Goal: Task Accomplishment & Management: Manage account settings

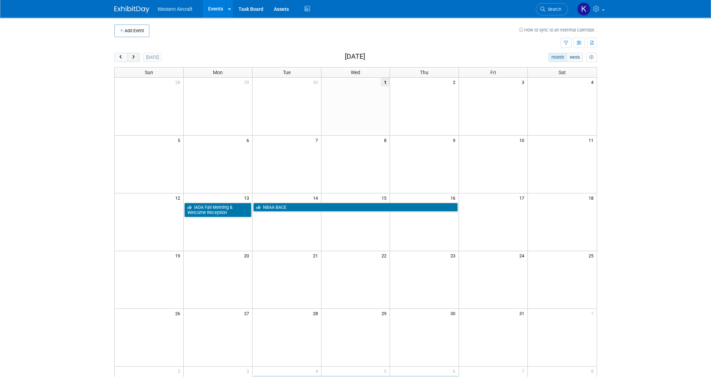
click at [136, 57] on button "next" at bounding box center [133, 57] width 13 height 9
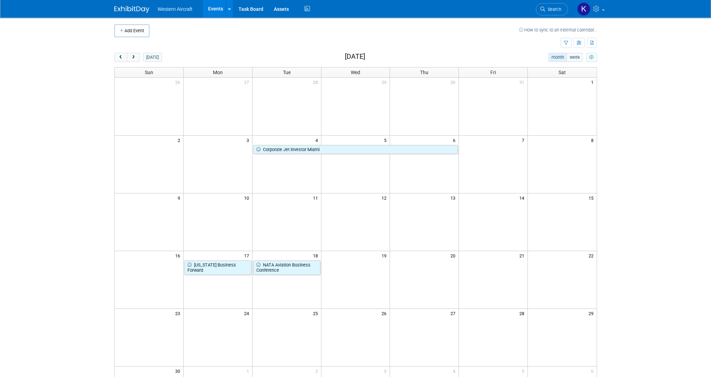
click at [590, 55] on icon "myCustomButton" at bounding box center [591, 57] width 5 height 5
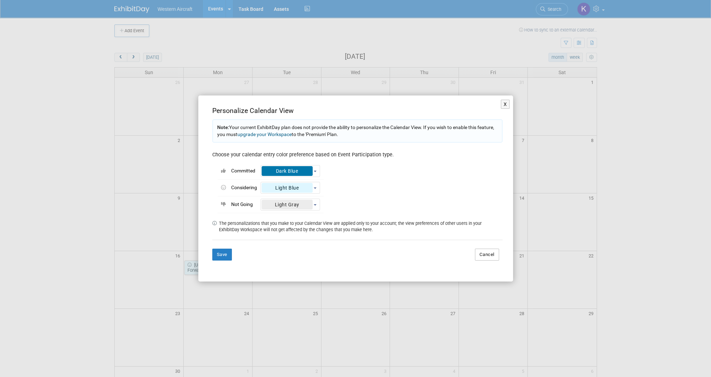
click at [487, 254] on button "Cancel" at bounding box center [487, 255] width 24 height 12
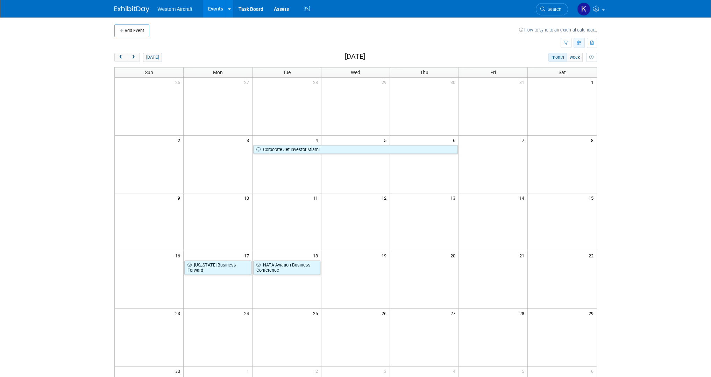
click at [579, 43] on icon "button" at bounding box center [579, 43] width 5 height 5
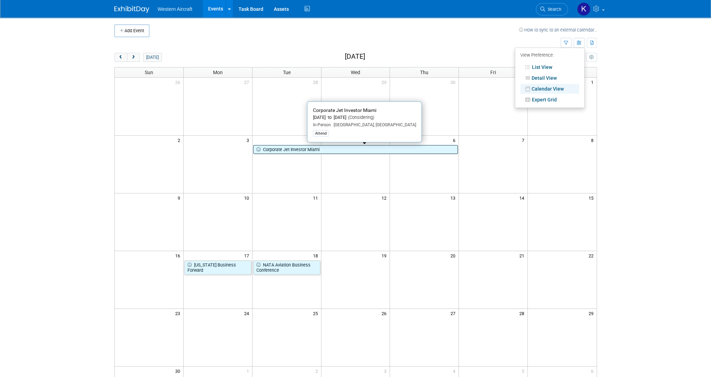
click at [297, 148] on link "Corporate Jet Investor Miami" at bounding box center [355, 149] width 205 height 9
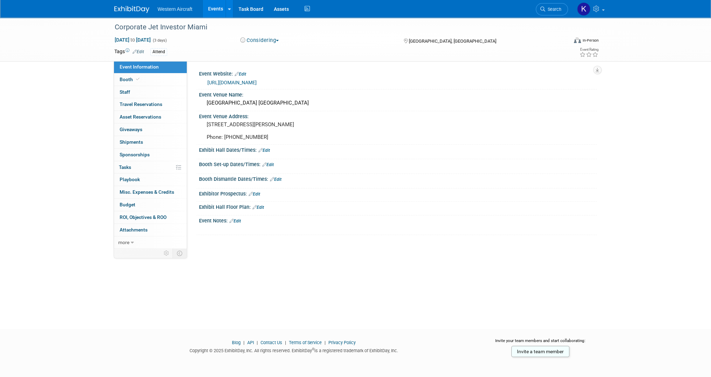
click at [254, 40] on button "Considering" at bounding box center [260, 40] width 44 height 7
click at [263, 70] on link "Not Going" at bounding box center [265, 71] width 55 height 10
click at [215, 9] on link "Events" at bounding box center [216, 8] width 26 height 17
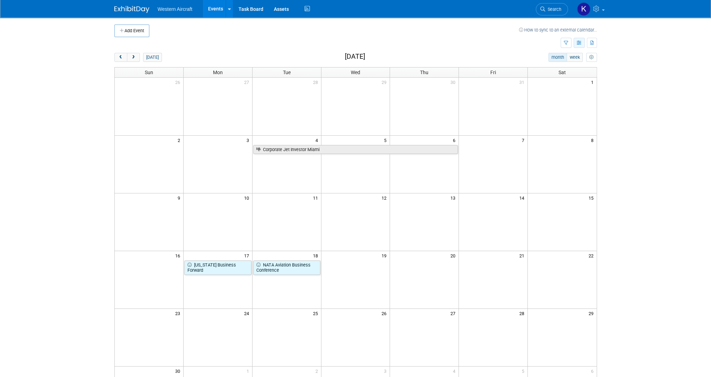
click at [582, 43] on button "button" at bounding box center [579, 43] width 11 height 10
click at [562, 64] on link "List View" at bounding box center [550, 67] width 59 height 10
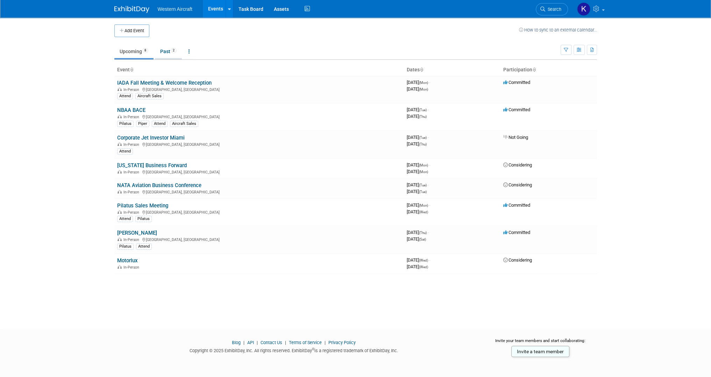
click at [170, 53] on link "Past 2" at bounding box center [168, 51] width 27 height 13
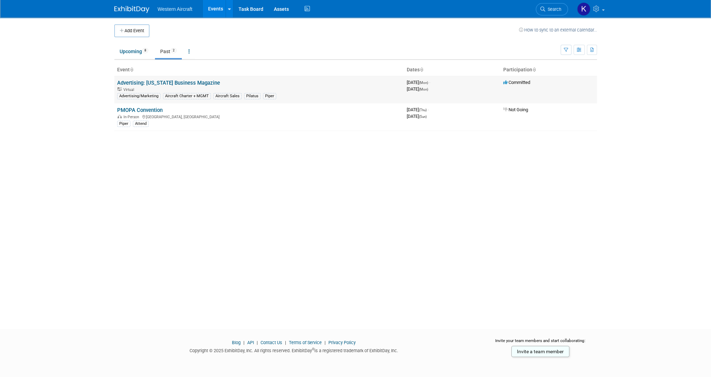
click at [189, 82] on link "Advertising: [US_STATE] Business Magazine" at bounding box center [168, 83] width 103 height 6
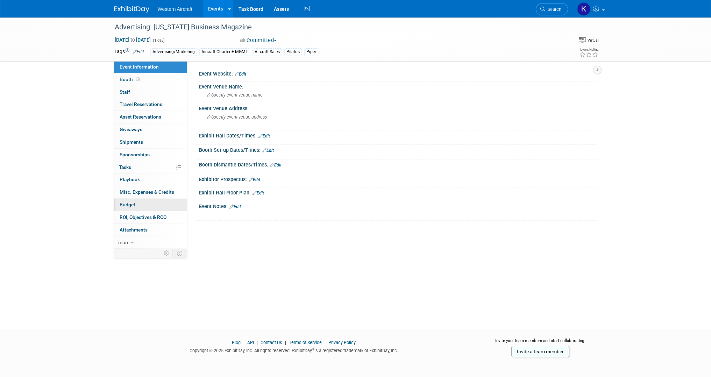
click at [156, 208] on link "Budget" at bounding box center [150, 205] width 73 height 12
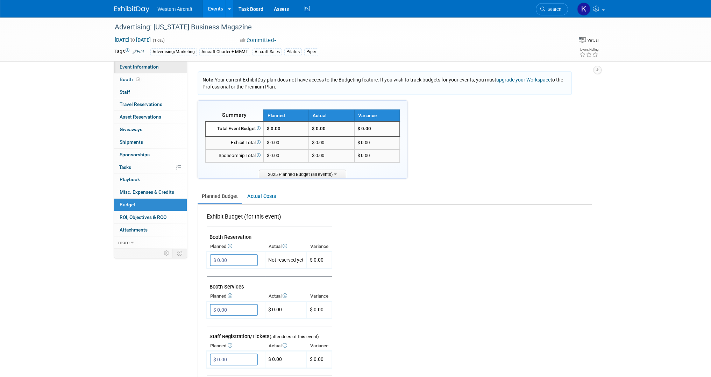
click at [133, 71] on link "Event Information" at bounding box center [150, 67] width 73 height 12
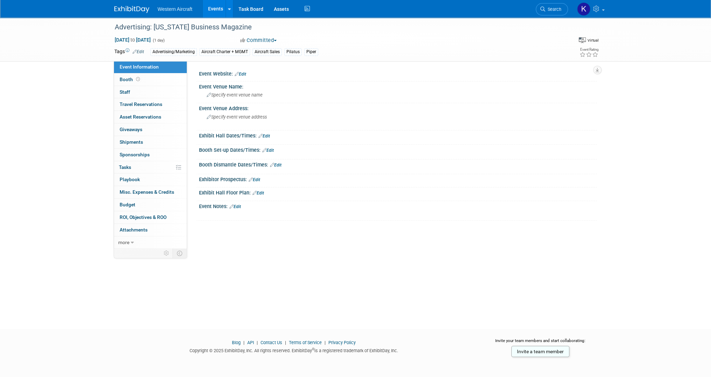
click at [139, 49] on link "Edit" at bounding box center [139, 51] width 12 height 5
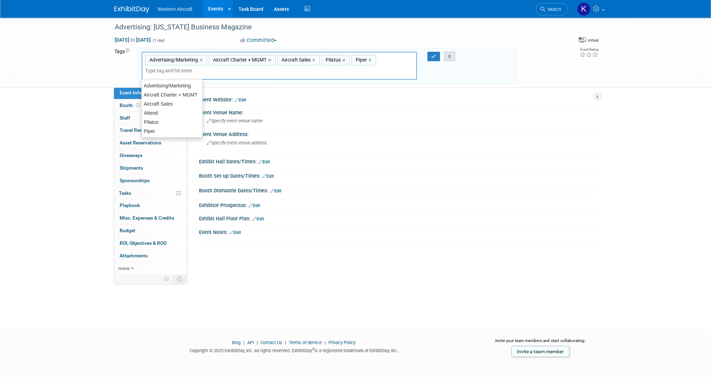
click at [451, 54] on button "X" at bounding box center [449, 57] width 11 height 10
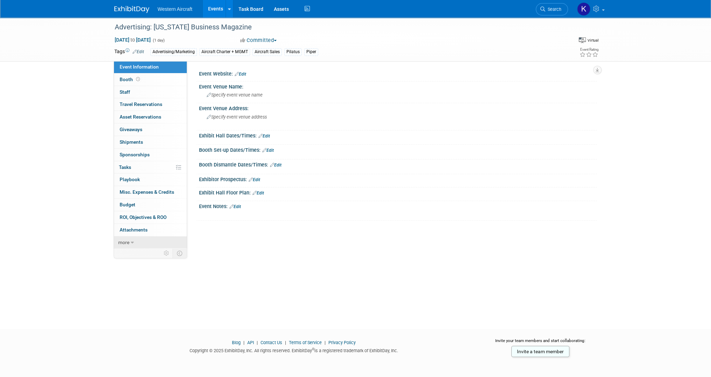
click at [124, 241] on span "more" at bounding box center [123, 243] width 11 height 6
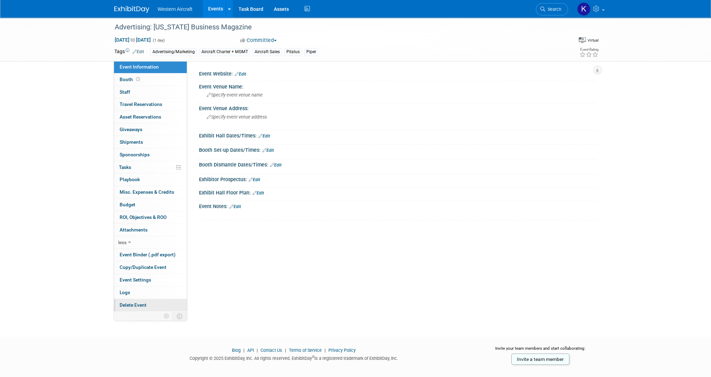
click at [130, 305] on span "Delete Event" at bounding box center [133, 305] width 27 height 6
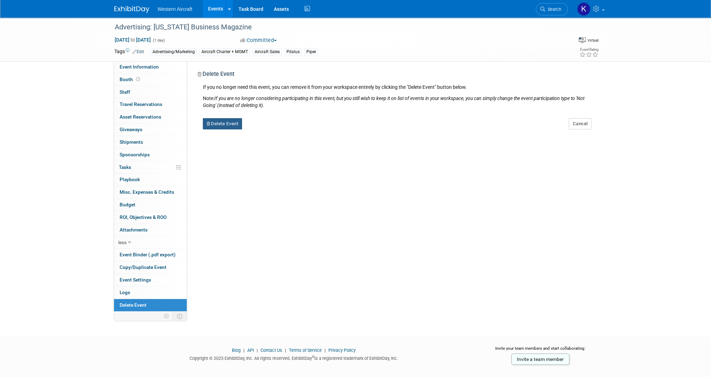
click at [237, 123] on button "Delete Event" at bounding box center [223, 123] width 40 height 11
click at [265, 128] on link "Yes" at bounding box center [266, 129] width 20 height 11
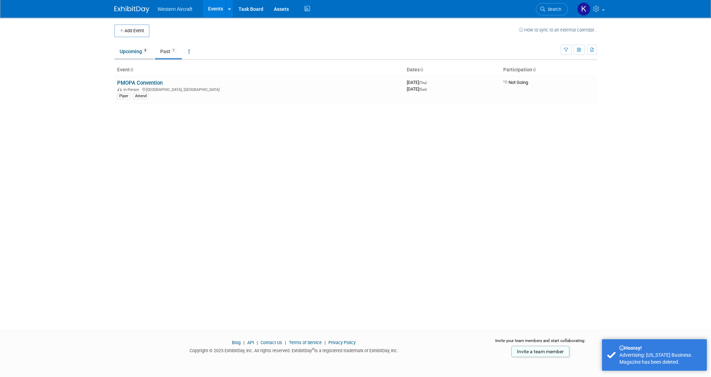
click at [133, 48] on link "Upcoming 8" at bounding box center [133, 51] width 39 height 13
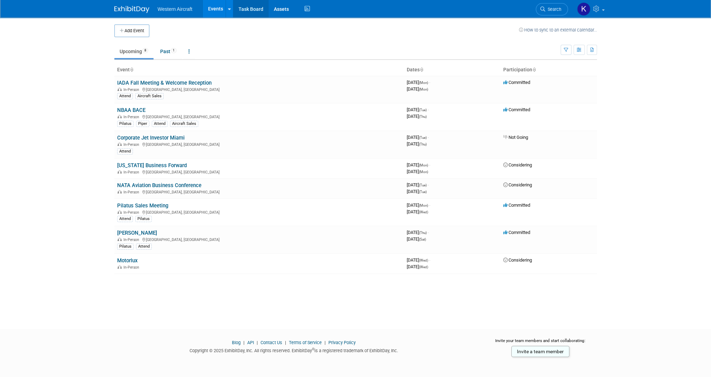
click at [248, 7] on link "Task Board" at bounding box center [250, 8] width 35 height 17
